Goal: Task Accomplishment & Management: Manage account settings

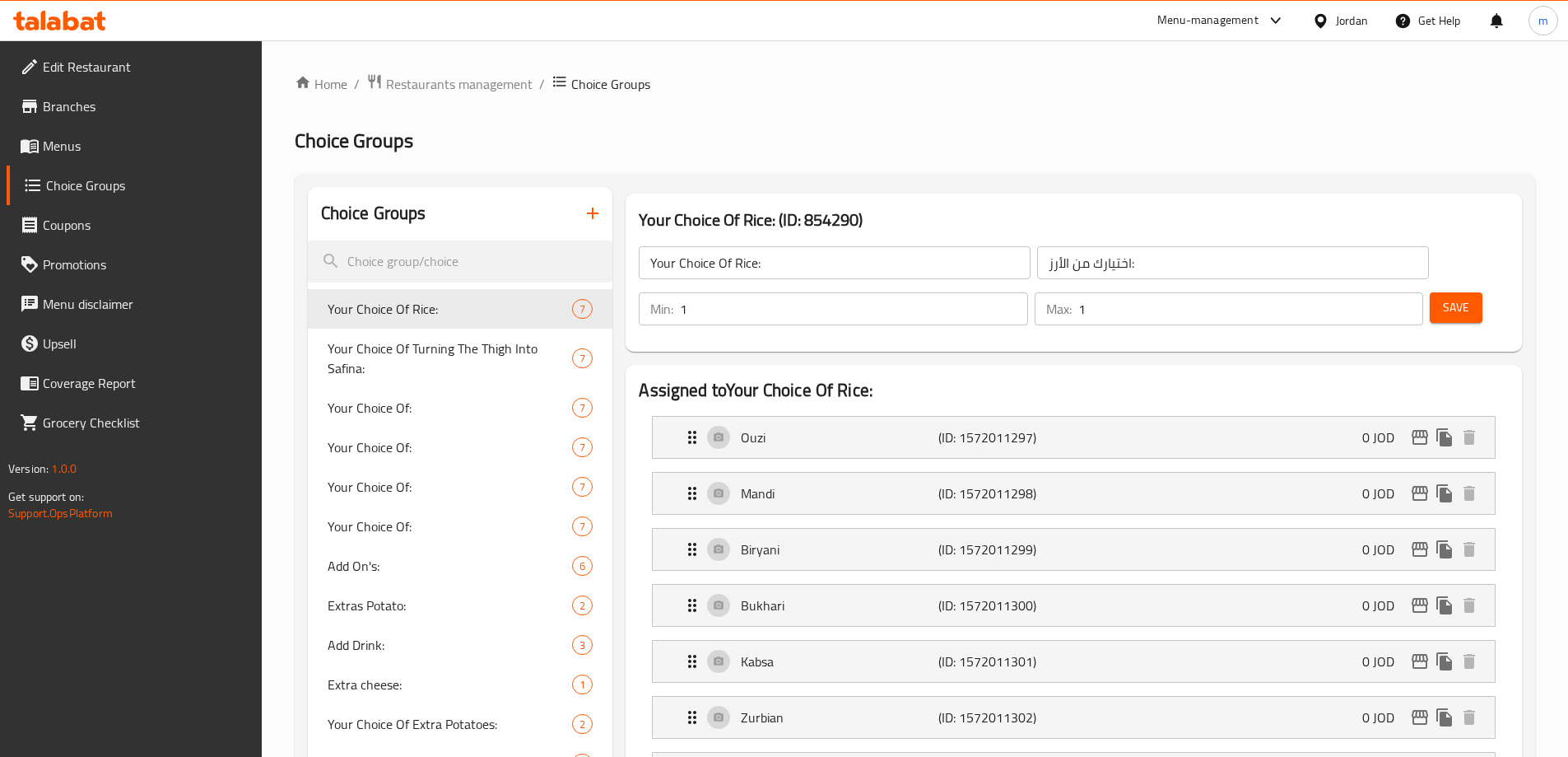
click at [419, 82] on span "Restaurants management" at bounding box center [459, 84] width 146 height 20
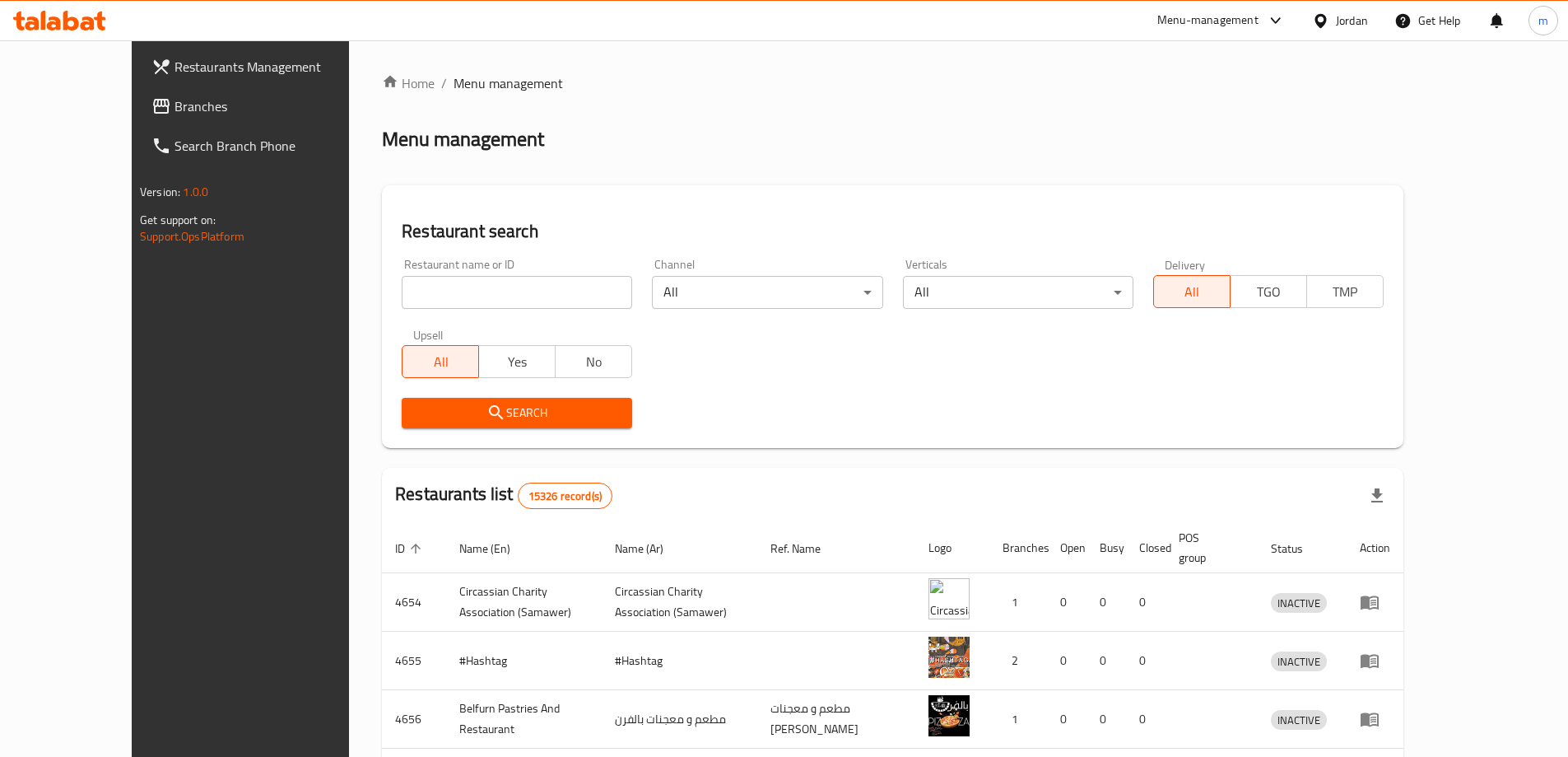
click at [174, 106] on span "Branches" at bounding box center [277, 106] width 206 height 20
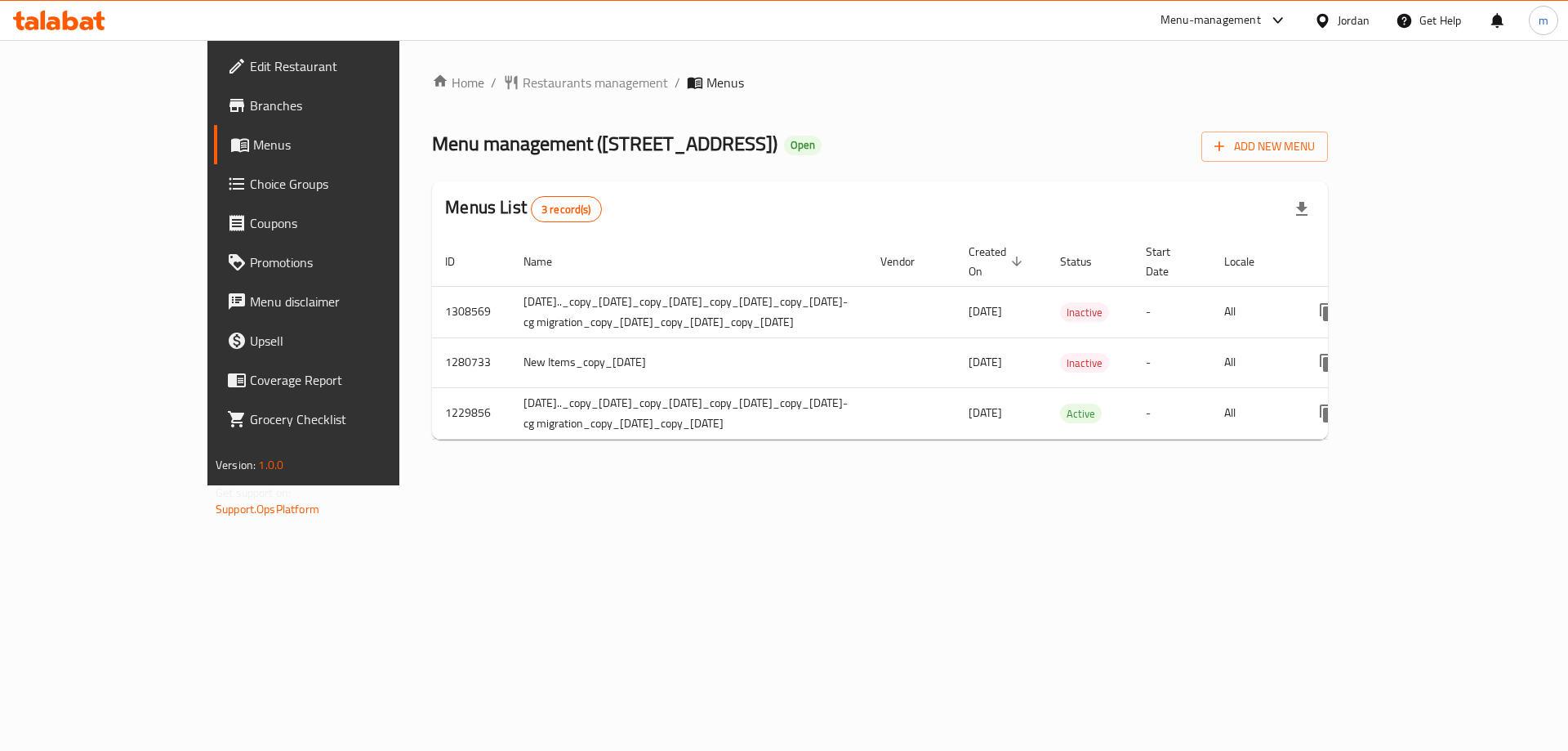
click at [250, 193] on span "Choice Groups" at bounding box center [353, 184] width 207 height 20
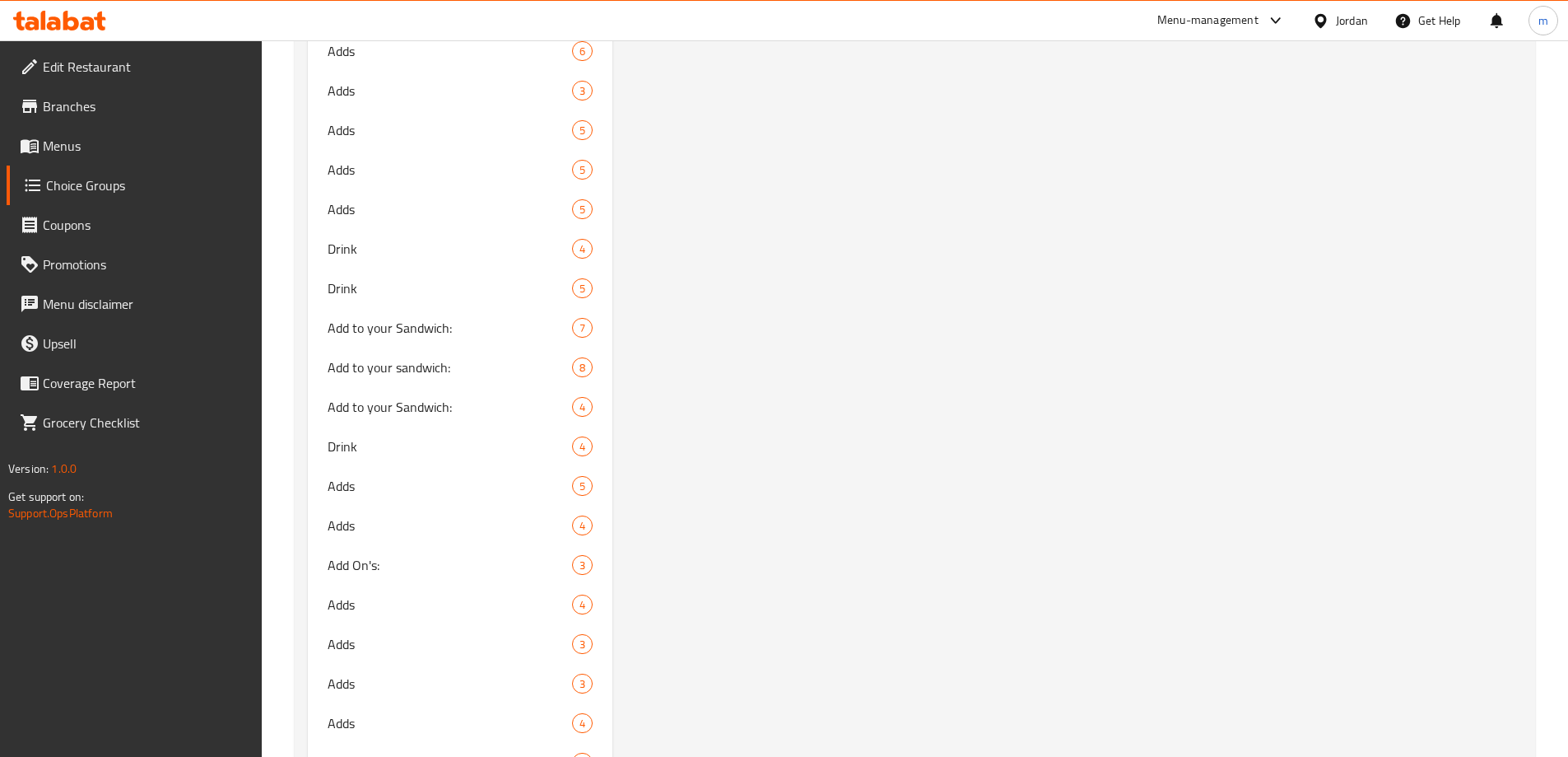
scroll to position [8280, 0]
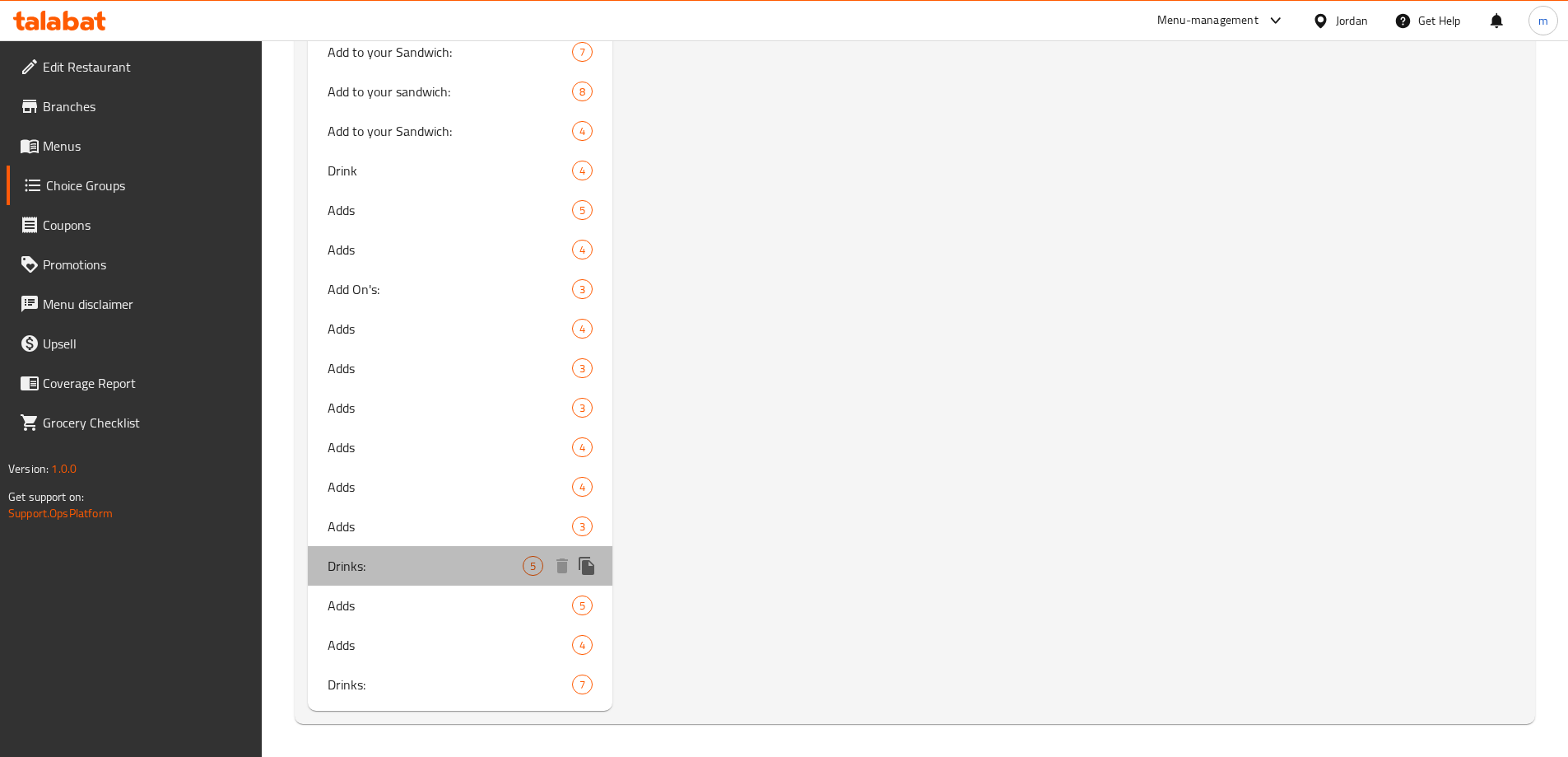
click at [369, 556] on span "Drinks:" at bounding box center [425, 566] width 196 height 20
type input "Drinks:"
type input "المشروبات"
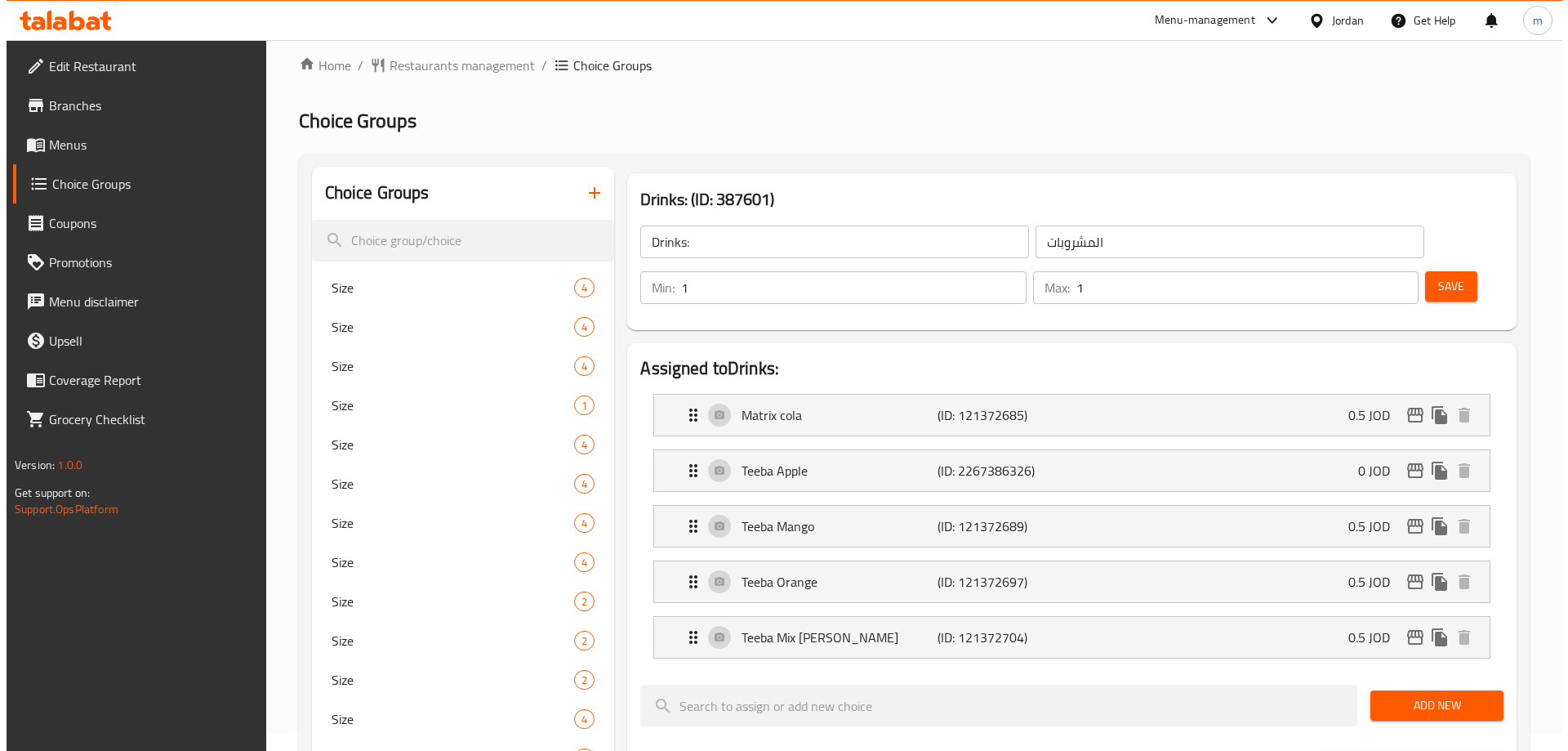
scroll to position [0, 0]
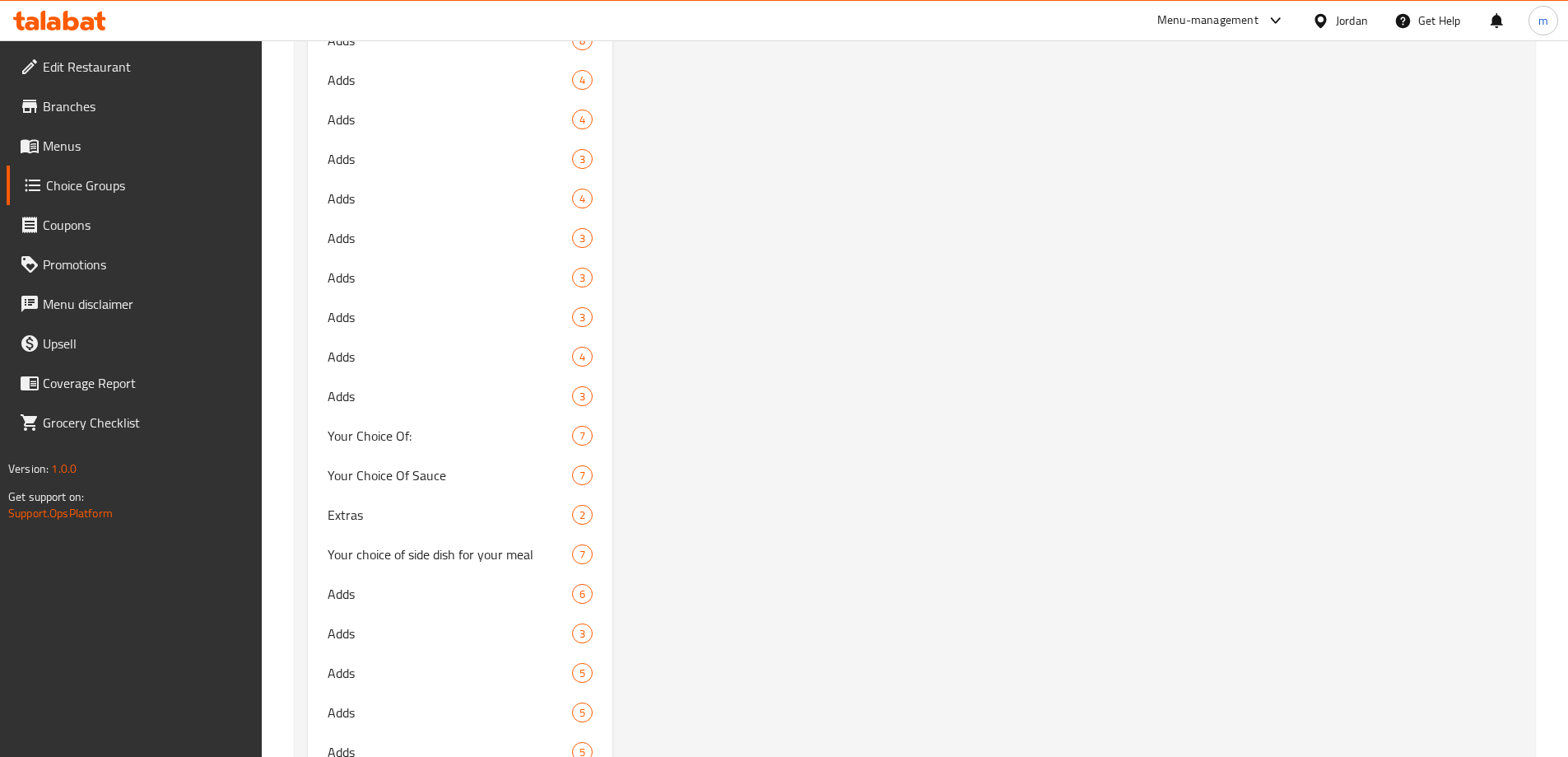
scroll to position [7127, 0]
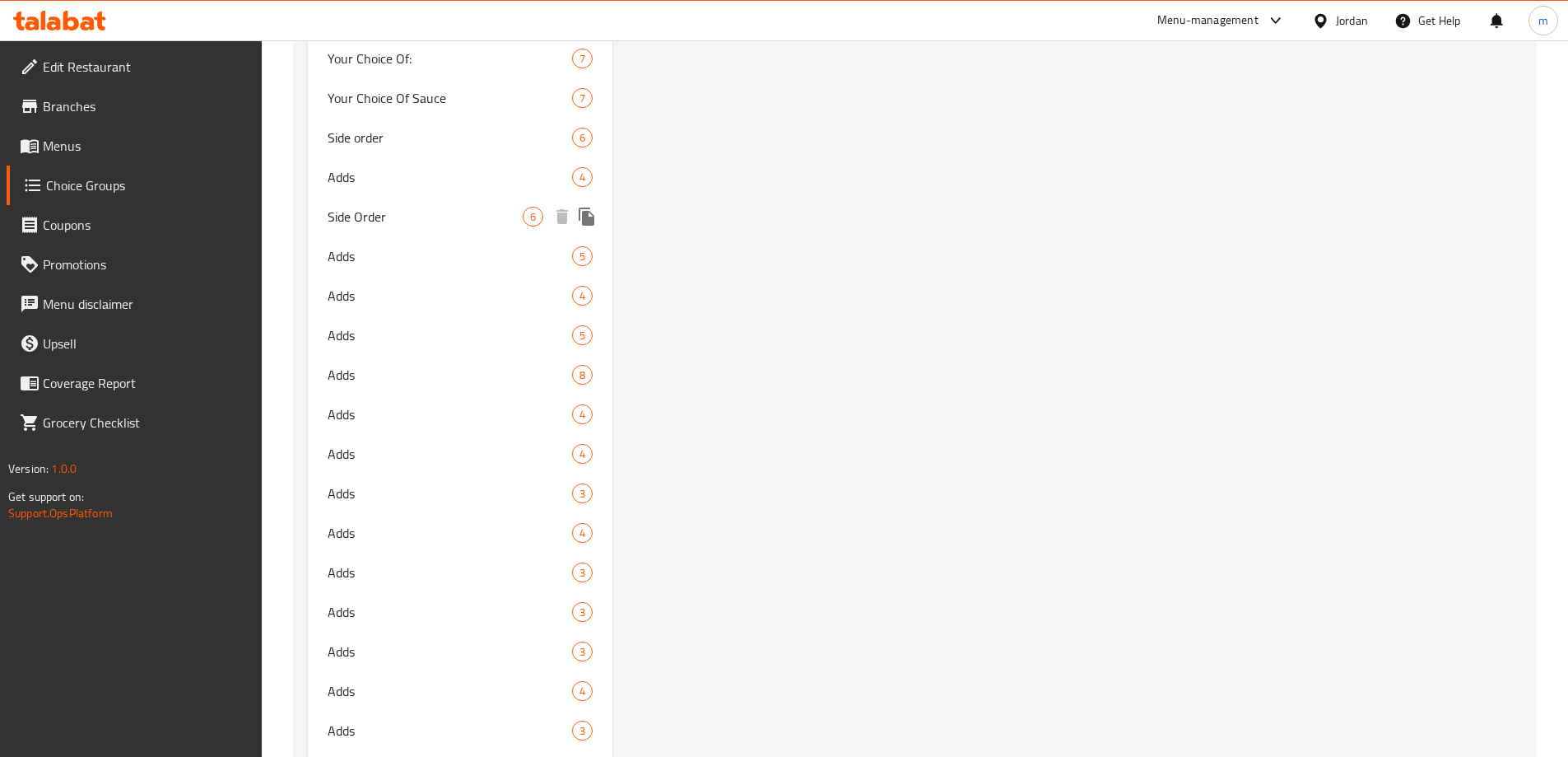
click at [386, 224] on span "Side Order" at bounding box center [425, 217] width 196 height 20
type input "Side Order"
type input "طلب جانبي"
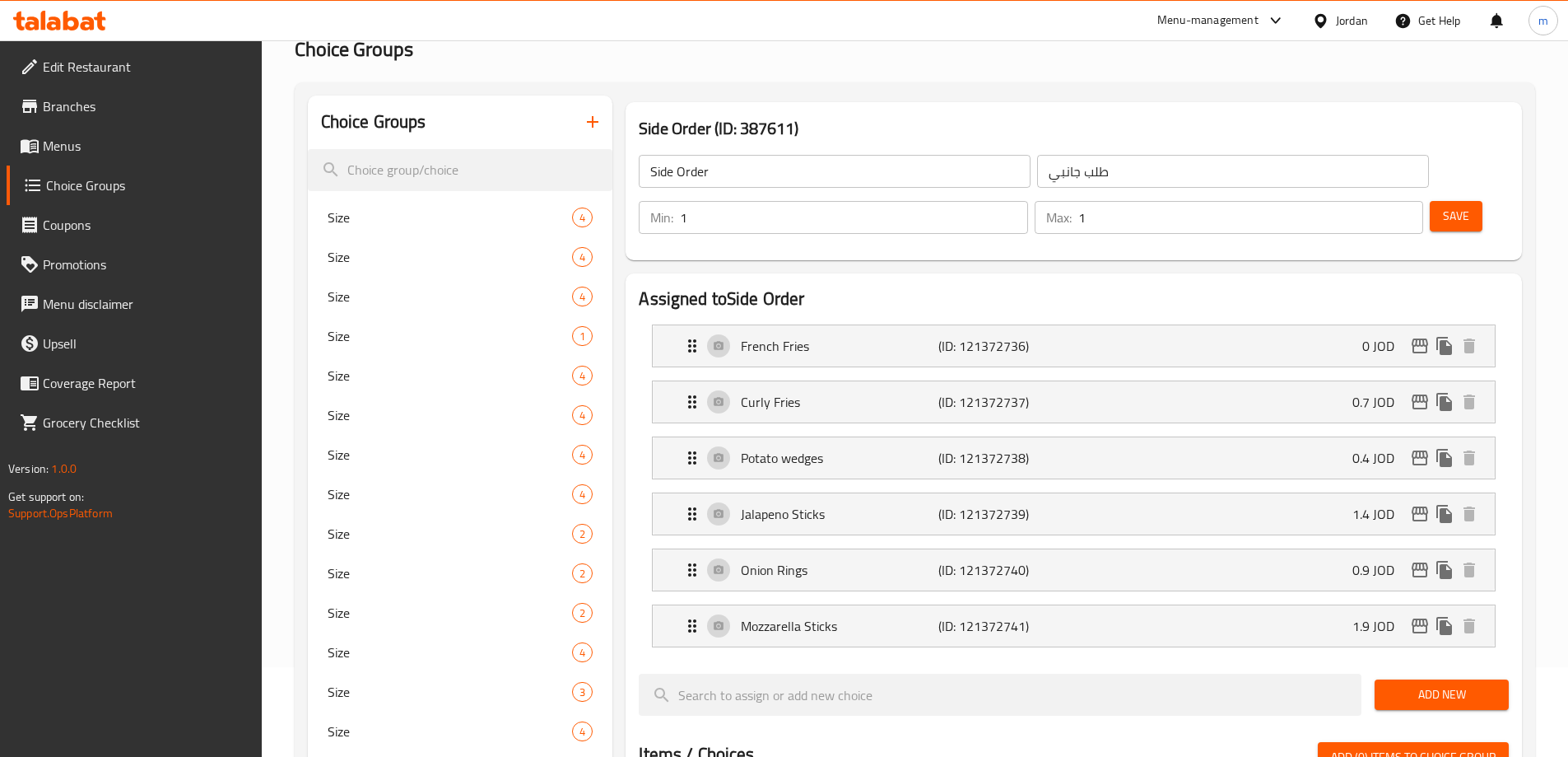
scroll to position [28, 0]
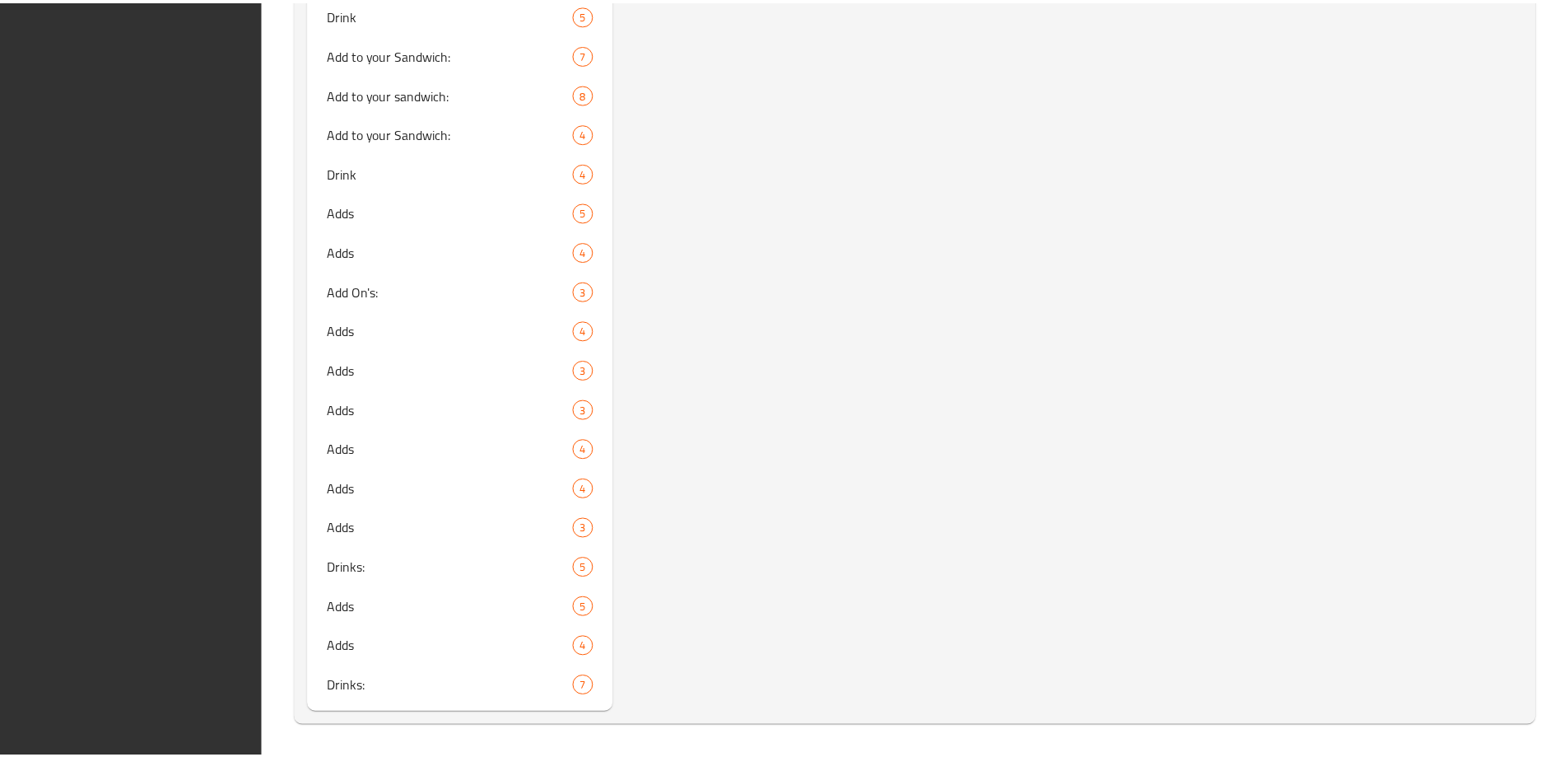
scroll to position [8280, 0]
